Goal: Find specific fact: Find specific fact

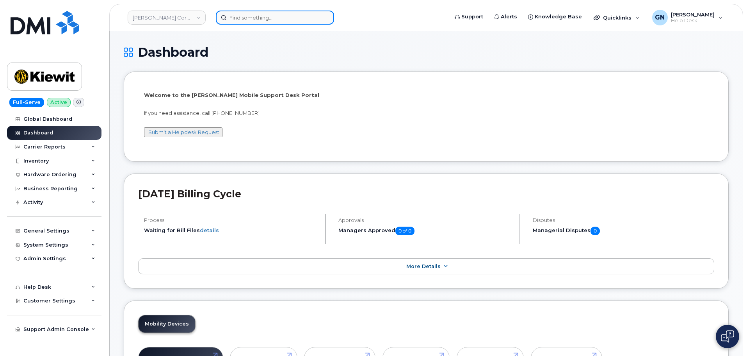
click at [250, 21] on input at bounding box center [275, 18] width 118 height 14
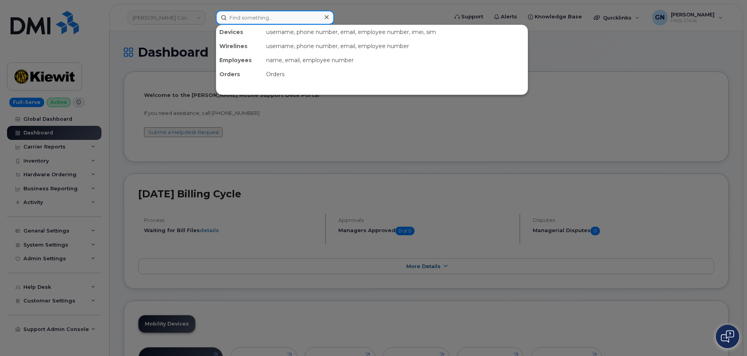
paste input "296510"
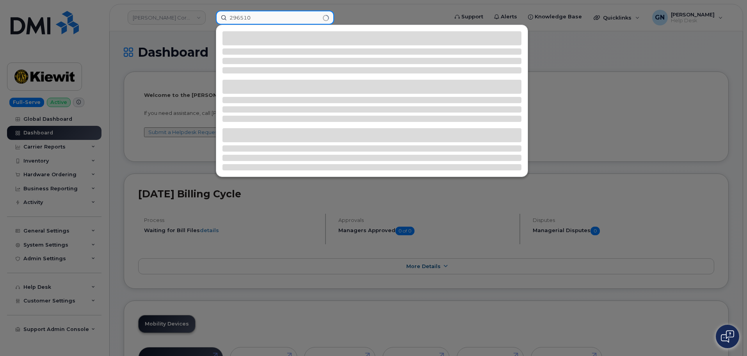
type input "296510"
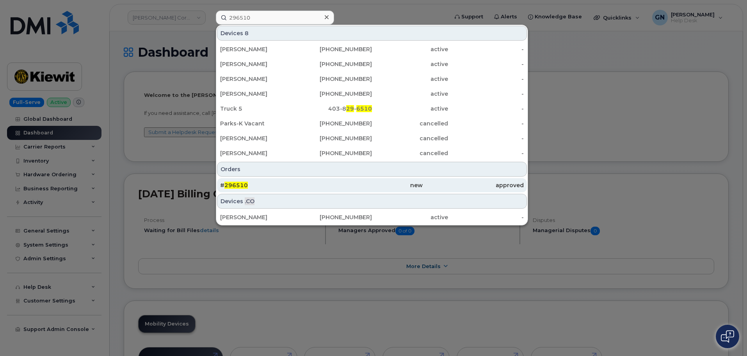
click at [264, 182] on div "# 296510" at bounding box center [270, 185] width 101 height 8
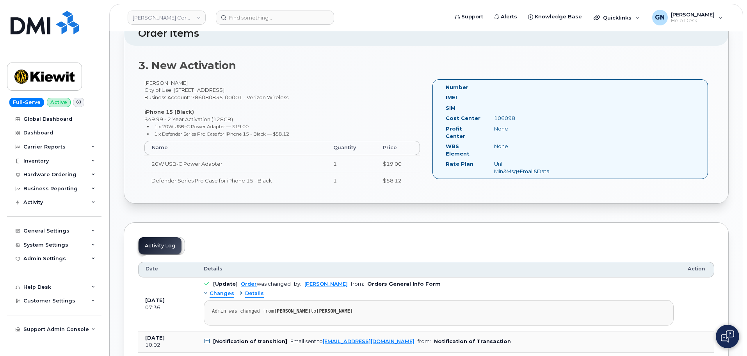
scroll to position [547, 0]
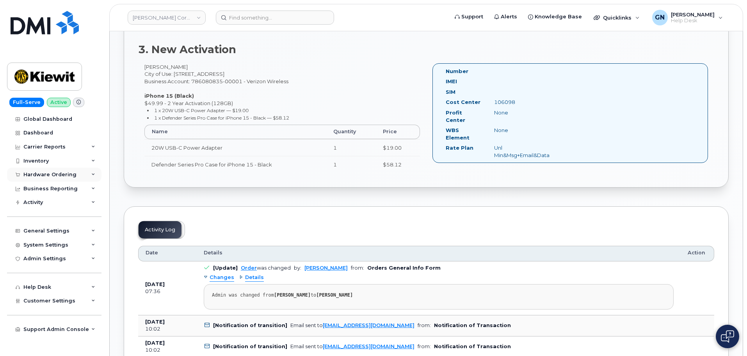
click at [52, 175] on div "Hardware Ordering" at bounding box center [49, 174] width 53 height 6
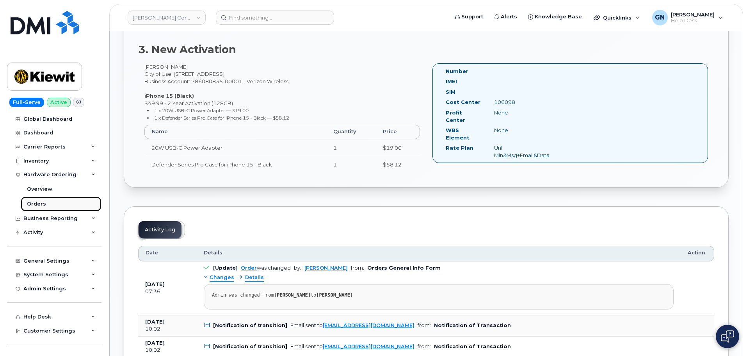
click at [48, 203] on link "Orders" at bounding box center [61, 203] width 81 height 15
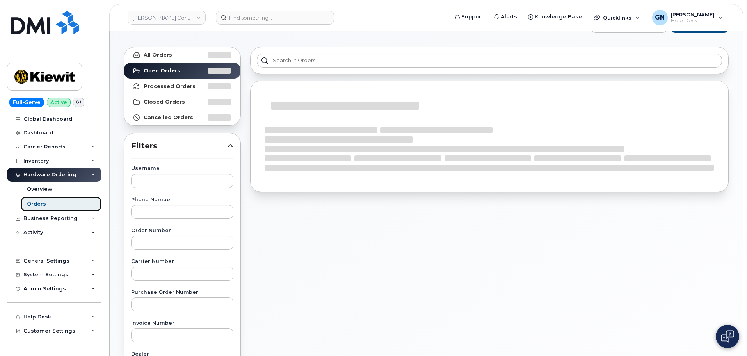
scroll to position [78, 0]
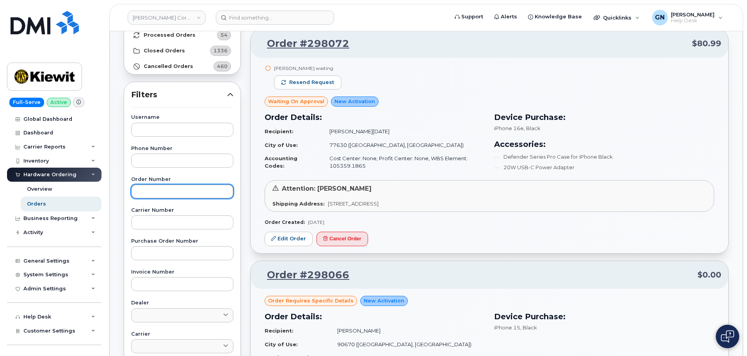
click at [162, 193] on input "text" at bounding box center [182, 191] width 102 height 14
paste input "296510"
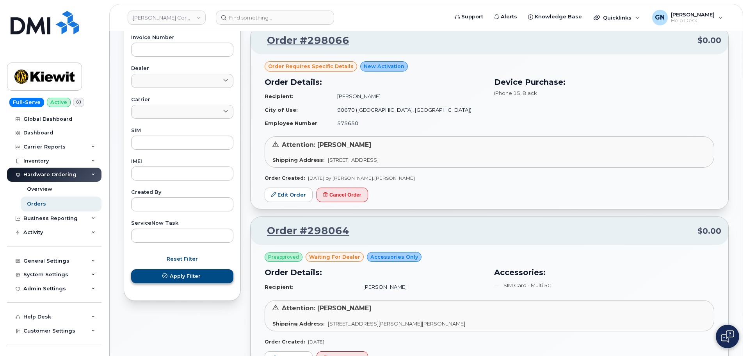
type input "296510"
click at [178, 274] on span "Apply Filter" at bounding box center [185, 275] width 31 height 7
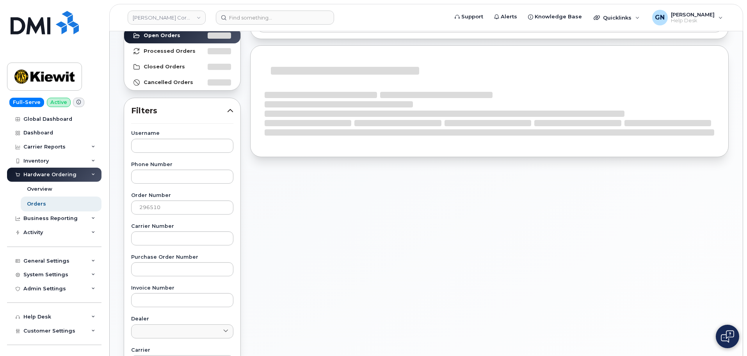
scroll to position [0, 0]
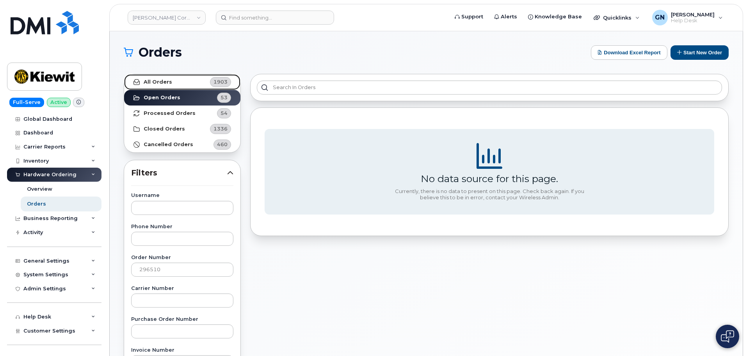
click at [205, 85] on link "All Orders 1903" at bounding box center [182, 82] width 116 height 16
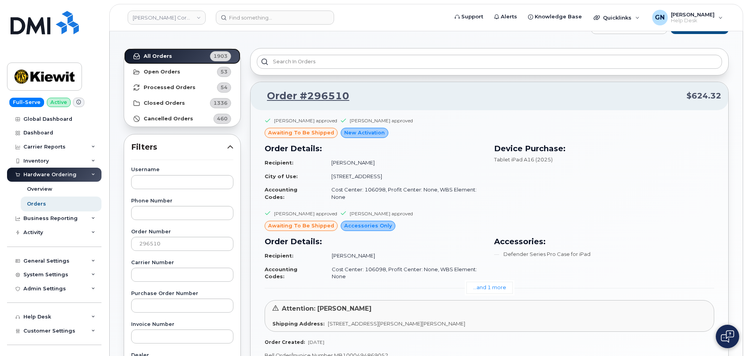
scroll to position [78, 0]
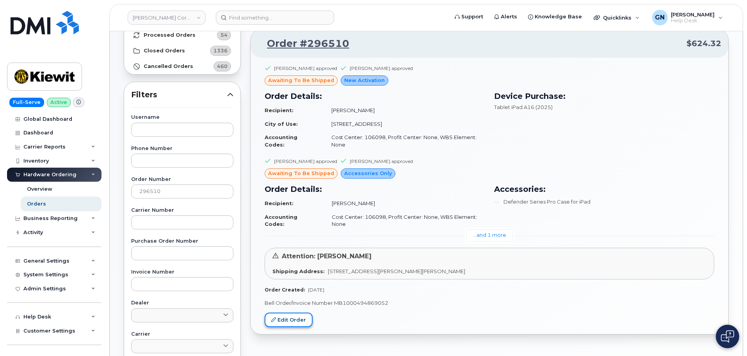
click at [299, 319] on link "Edit Order" at bounding box center [289, 319] width 48 height 14
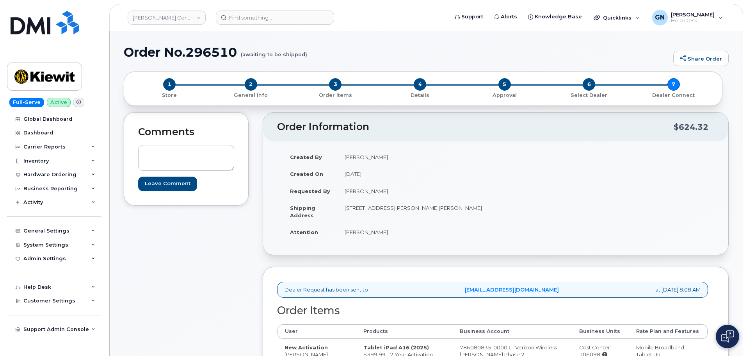
click at [204, 48] on h1 "Order No.296510 (awaiting to be shipped)" at bounding box center [397, 52] width 546 height 14
copy h1 "296510"
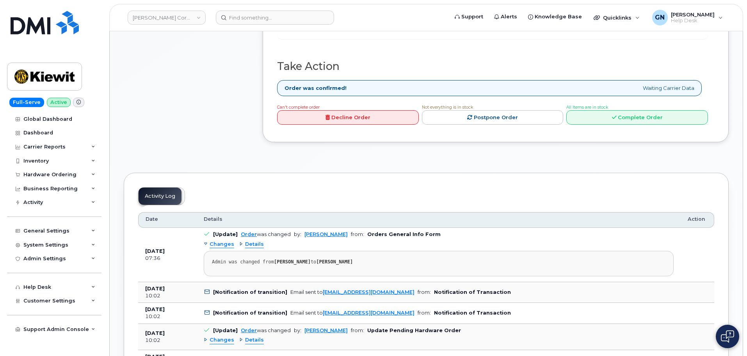
scroll to position [547, 0]
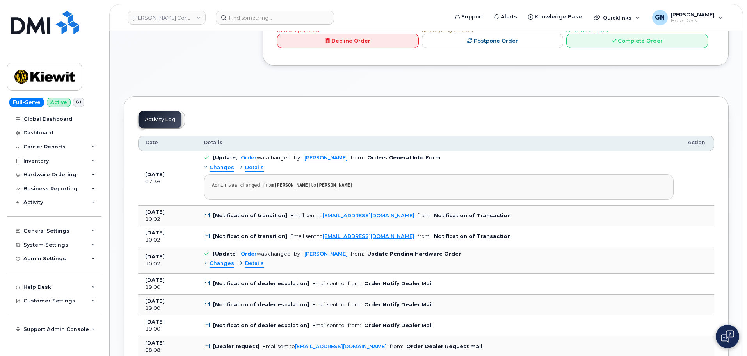
click at [241, 164] on div "Details" at bounding box center [251, 167] width 25 height 7
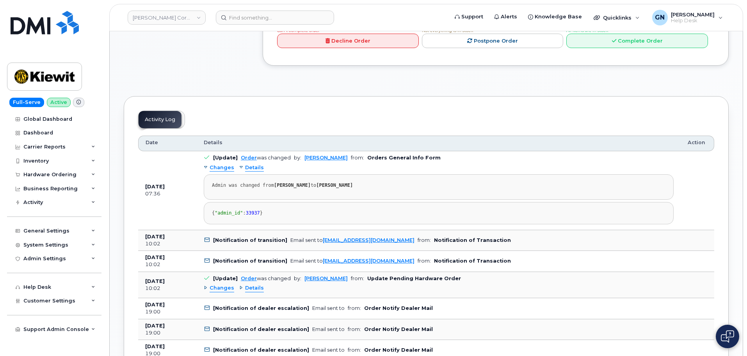
click at [241, 164] on div "Details" at bounding box center [251, 167] width 25 height 7
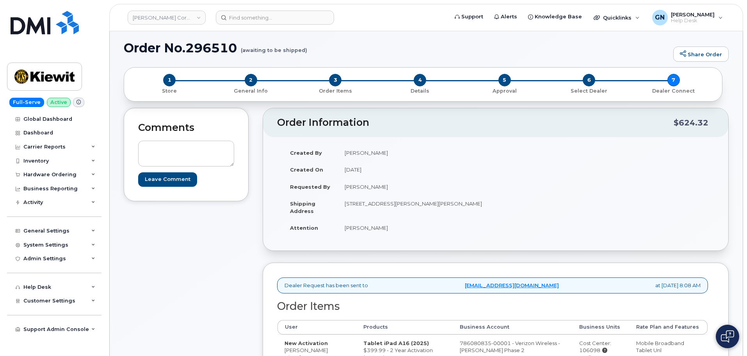
scroll to position [0, 0]
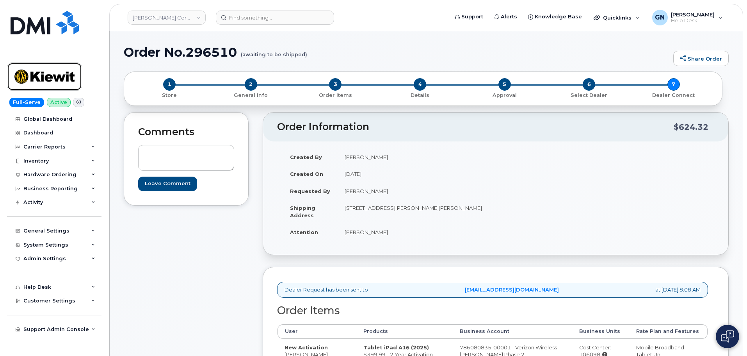
drag, startPoint x: 65, startPoint y: 85, endPoint x: 70, endPoint y: 80, distance: 7.2
click at [65, 85] on img at bounding box center [44, 76] width 60 height 23
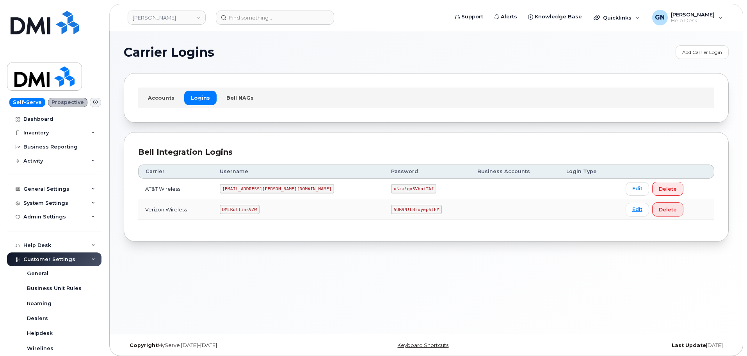
click at [255, 205] on code "DMIRollinsVZW" at bounding box center [240, 209] width 40 height 9
click at [256, 209] on code "DMIRollinsVZW" at bounding box center [240, 209] width 40 height 9
copy code "DMIRollinsVZW"
click at [391, 208] on code "5UR9N!LBruyep6lF#" at bounding box center [416, 209] width 51 height 9
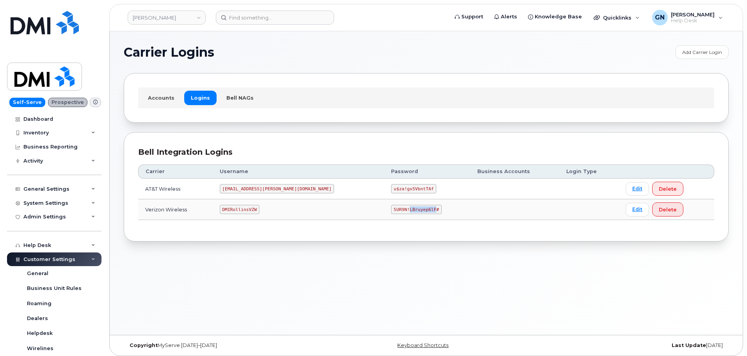
click at [391, 209] on code "5UR9N!LBruyep6lF#" at bounding box center [416, 209] width 51 height 9
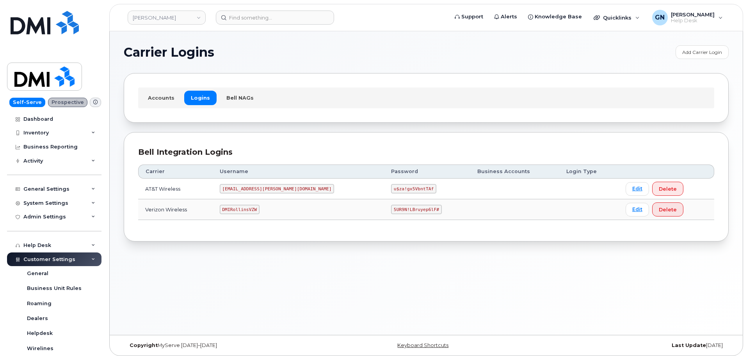
click at [244, 207] on code "DMIRollinsVZW" at bounding box center [240, 209] width 40 height 9
copy code "DMIRollinsVZW"
click at [391, 210] on code "5UR9N!LBruyep6lF#" at bounding box center [416, 209] width 51 height 9
click at [391, 209] on code "5UR9N!LBruyep6lF#" at bounding box center [416, 209] width 51 height 9
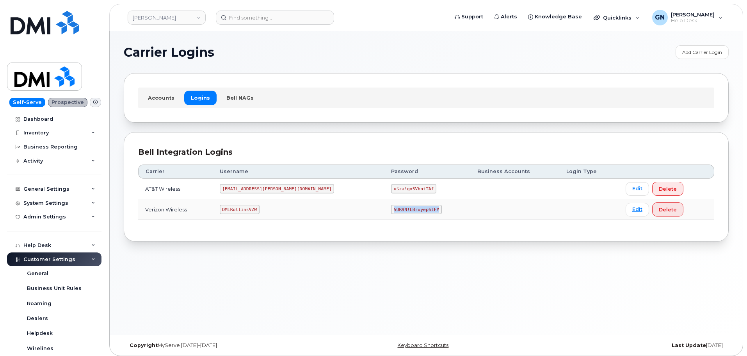
click at [391, 209] on code "5UR9N!LBruyep6lF#" at bounding box center [416, 209] width 51 height 9
copy code "5UR9N!LBruyep6lF#"
